Goal: Obtain resource: Obtain resource

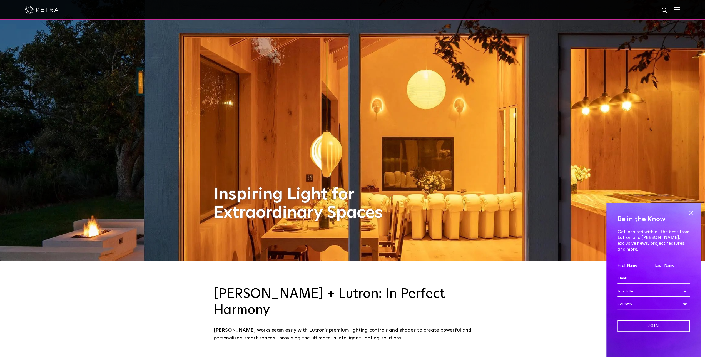
scroll to position [28, 0]
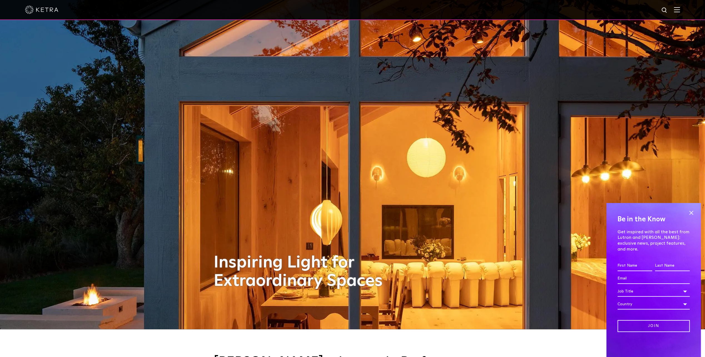
click at [685, 11] on div at bounding box center [352, 10] width 705 height 20
click at [680, 10] on img at bounding box center [677, 9] width 6 height 5
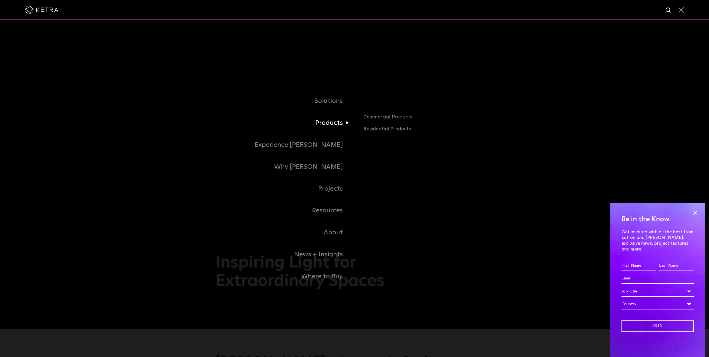
click at [331, 124] on link "Products" at bounding box center [285, 123] width 139 height 22
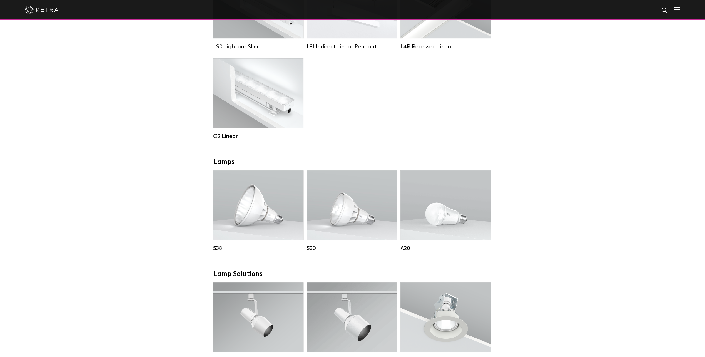
scroll to position [278, 0]
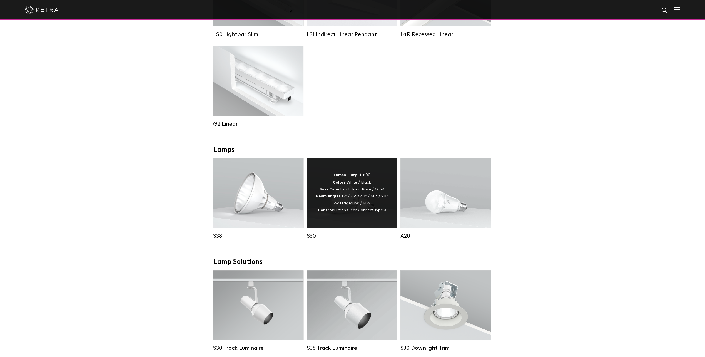
click at [343, 221] on div "Lumen Output: 1100 Colors: White / Black Base Type: E26 Edison Base / GU24 Beam…" at bounding box center [352, 192] width 90 height 69
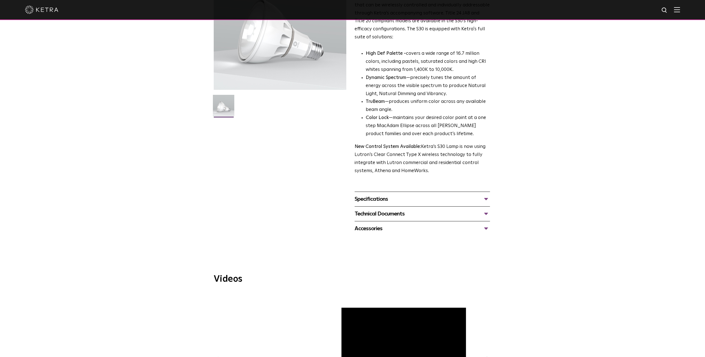
click at [384, 201] on div "Specifications" at bounding box center [422, 199] width 135 height 9
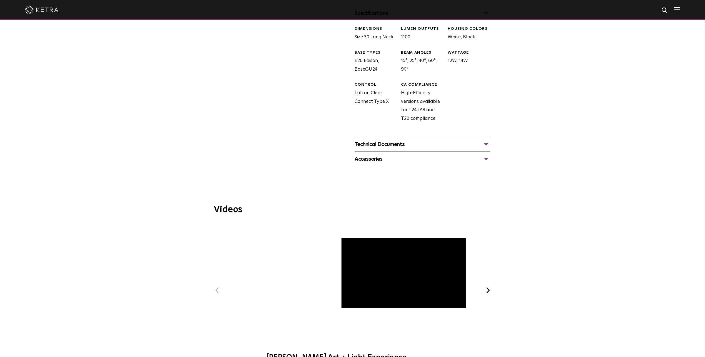
scroll to position [278, 0]
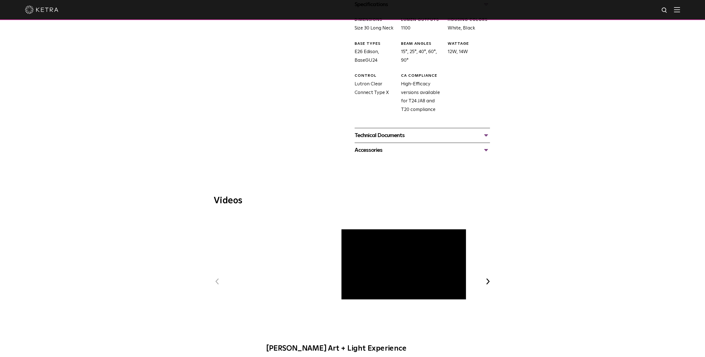
click at [389, 137] on div "Technical Documents" at bounding box center [422, 135] width 135 height 9
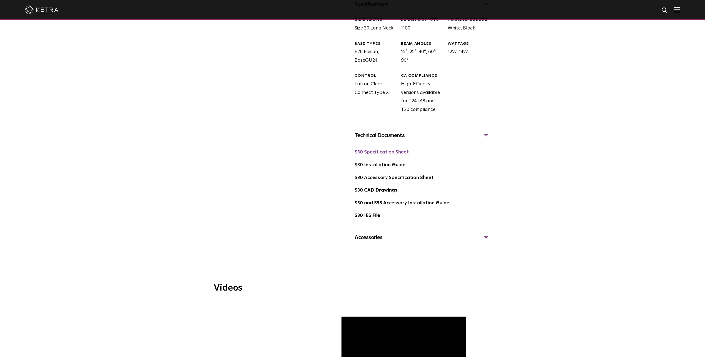
click at [385, 151] on link "S30 Specification Sheet" at bounding box center [382, 152] width 54 height 5
click at [370, 215] on link "S30 IES File" at bounding box center [368, 215] width 26 height 5
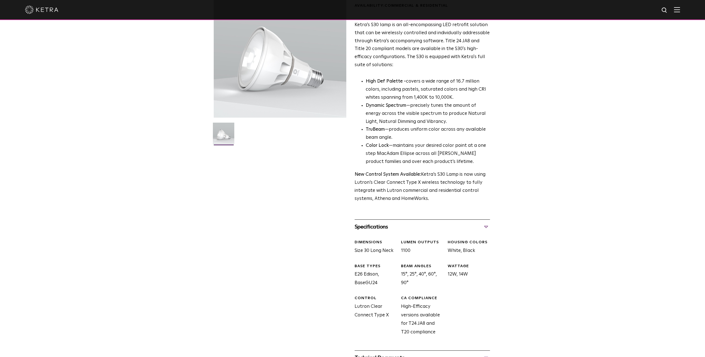
scroll to position [0, 0]
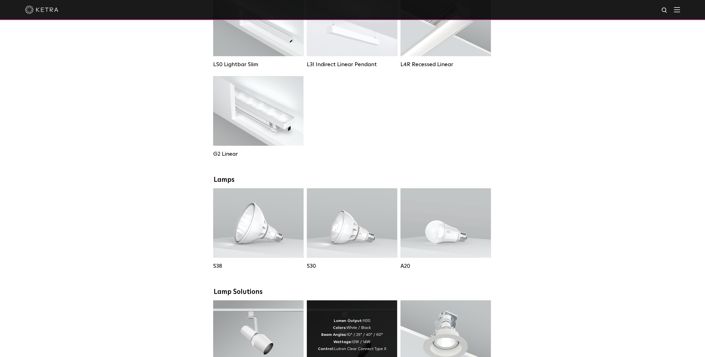
scroll to position [137, 0]
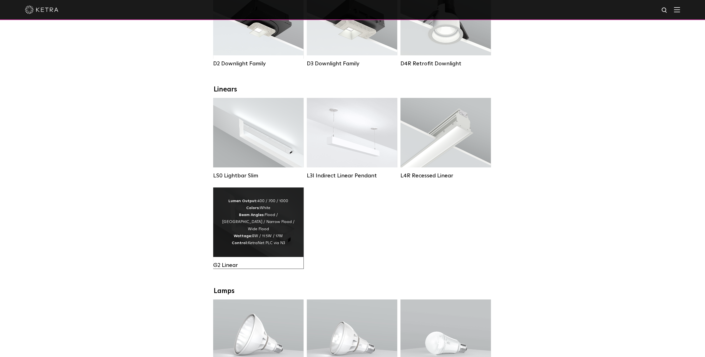
click at [254, 212] on div "Lumen Output: 400 / 700 / 1000 Colors: White Beam Angles: Flood / Graze / Narro…" at bounding box center [258, 222] width 74 height 49
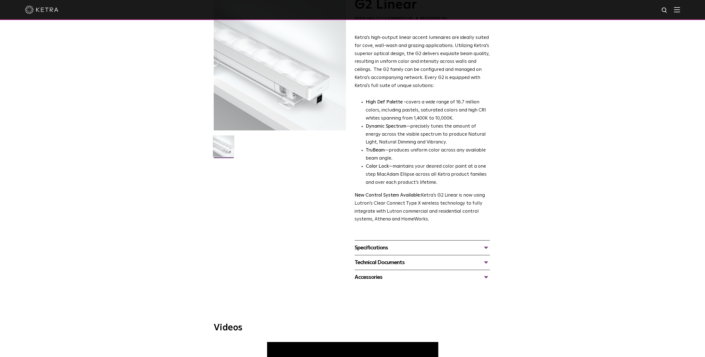
scroll to position [83, 0]
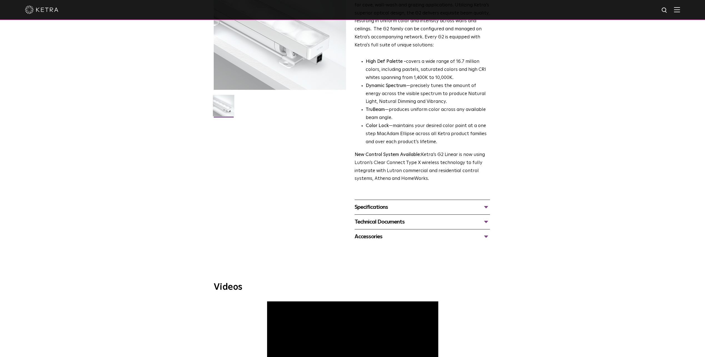
click at [389, 221] on div "Technical Documents" at bounding box center [422, 221] width 135 height 9
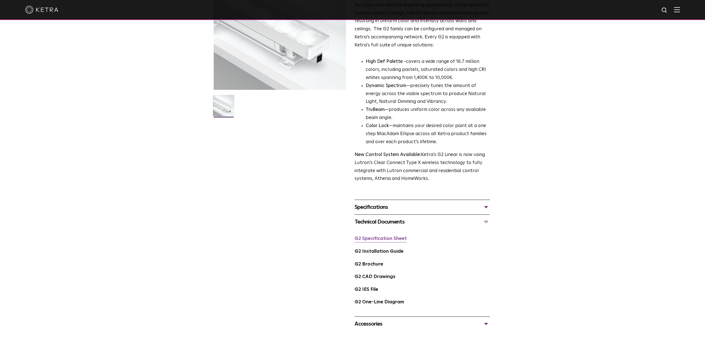
click at [392, 239] on link "G2 Specification Sheet" at bounding box center [381, 238] width 52 height 5
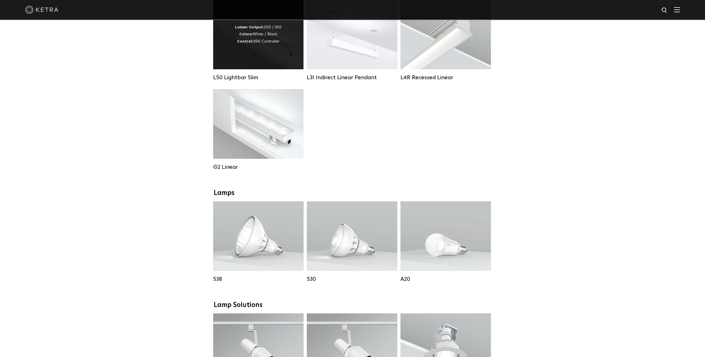
scroll to position [276, 0]
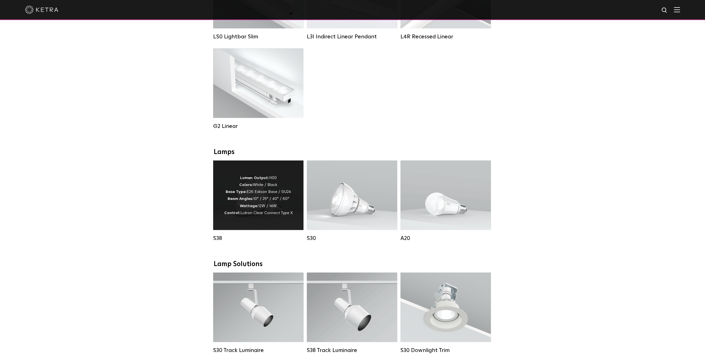
click at [266, 195] on p "Lumen Output: 1100 Colors: White / Black Base Type: E26 Edison Base / GU24 Beam…" at bounding box center [258, 196] width 68 height 42
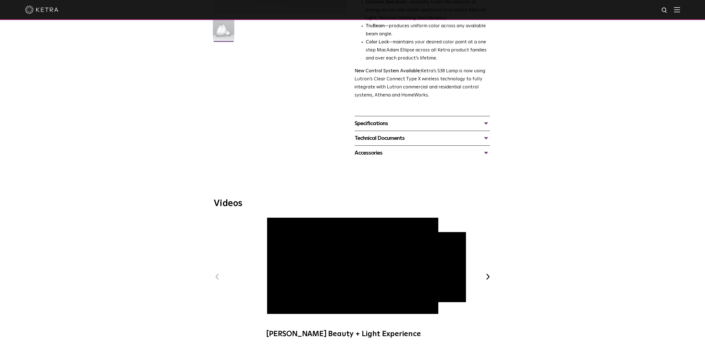
scroll to position [167, 0]
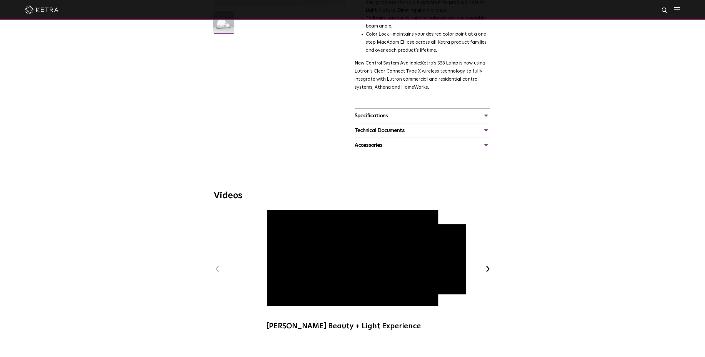
click at [375, 121] on div "Specifications LUMEN OUTPUTS 1100 HOUSING COLORS White, Black BASE TYPES E26 Ed…" at bounding box center [422, 115] width 135 height 15
click at [374, 119] on div "Specifications" at bounding box center [422, 115] width 135 height 9
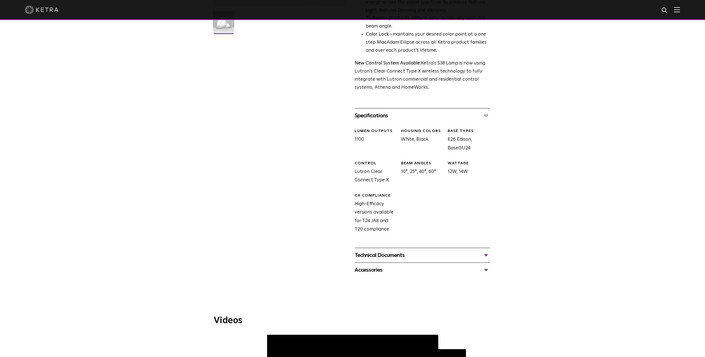
click at [399, 250] on div "Technical Documents S38 Specification Sheet S38 Installation Guide S30 and S38 …" at bounding box center [422, 255] width 135 height 15
click at [400, 254] on div "Technical Documents" at bounding box center [422, 255] width 135 height 9
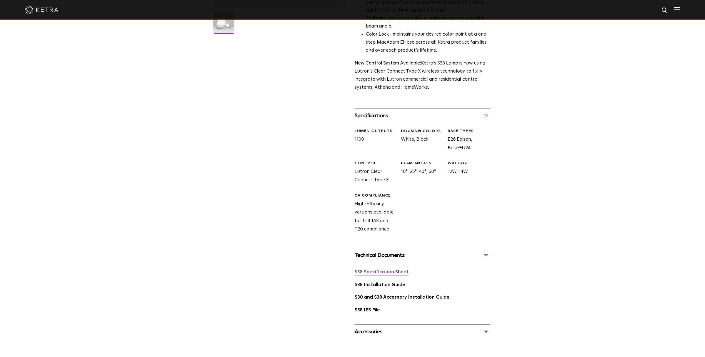
click at [380, 271] on link "S38 Specification Sheet" at bounding box center [382, 272] width 54 height 5
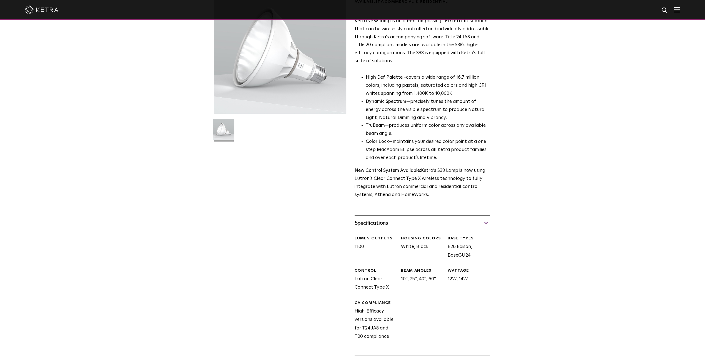
scroll to position [0, 0]
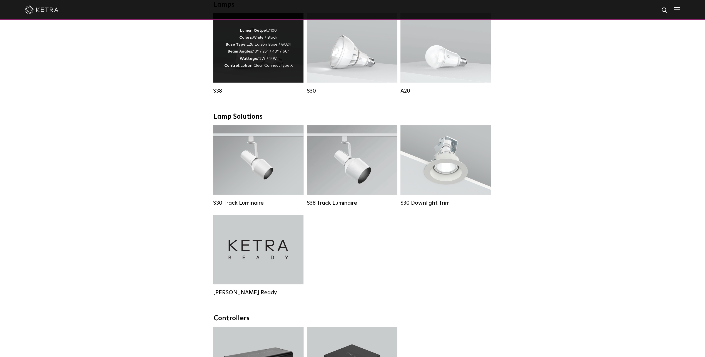
scroll to position [276, 0]
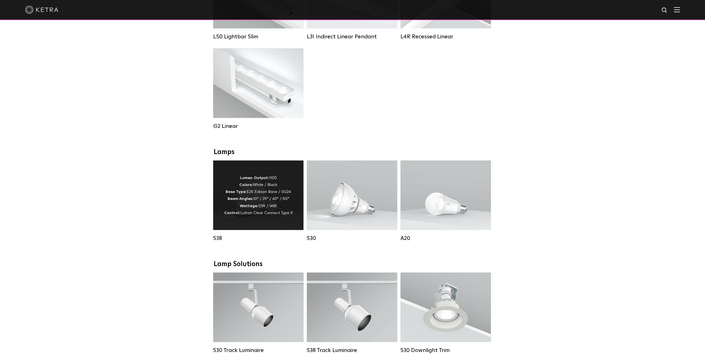
click at [243, 207] on p "Lumen Output: 1100 Colors: White / Black Base Type: E26 Edison Base / GU24 Beam…" at bounding box center [258, 196] width 68 height 42
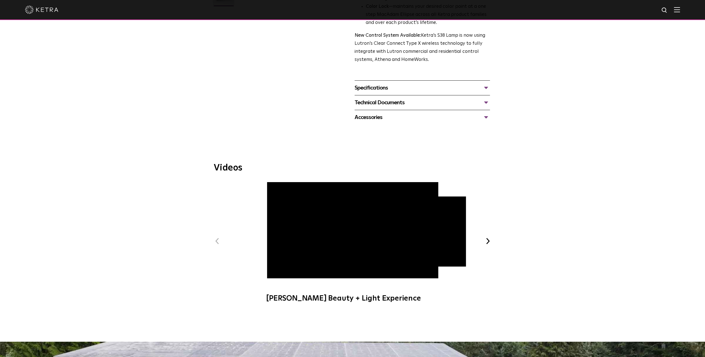
scroll to position [195, 0]
click at [379, 104] on div "Technical Documents" at bounding box center [422, 102] width 135 height 9
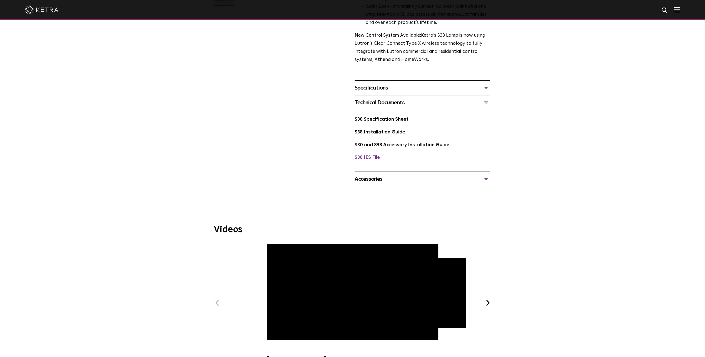
click at [367, 160] on link "S38 IES File" at bounding box center [367, 157] width 25 height 5
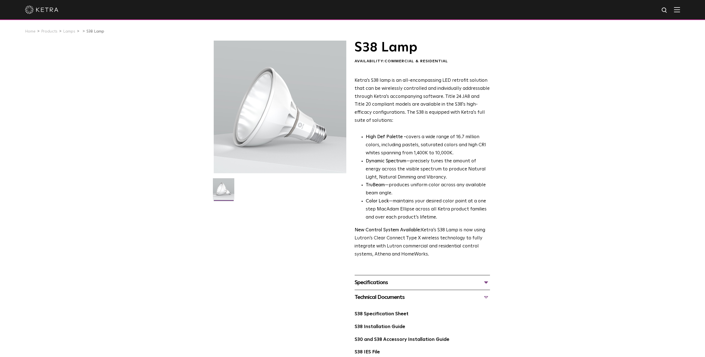
scroll to position [0, 0]
